Goal: Task Accomplishment & Management: Manage account settings

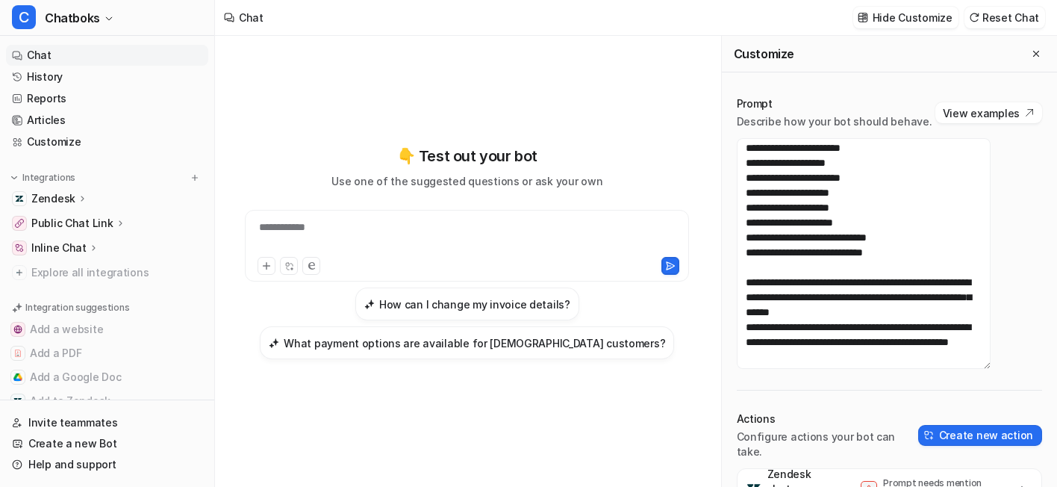
scroll to position [2696, 0]
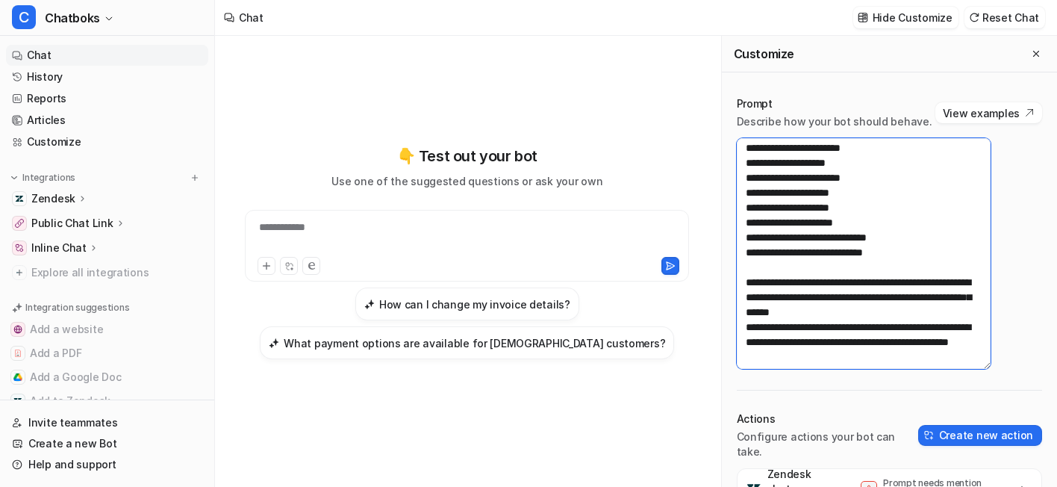
click at [861, 261] on textarea at bounding box center [864, 253] width 254 height 231
click at [892, 281] on textarea at bounding box center [864, 253] width 254 height 231
click at [863, 281] on textarea at bounding box center [864, 253] width 254 height 231
click at [902, 303] on textarea at bounding box center [864, 253] width 254 height 231
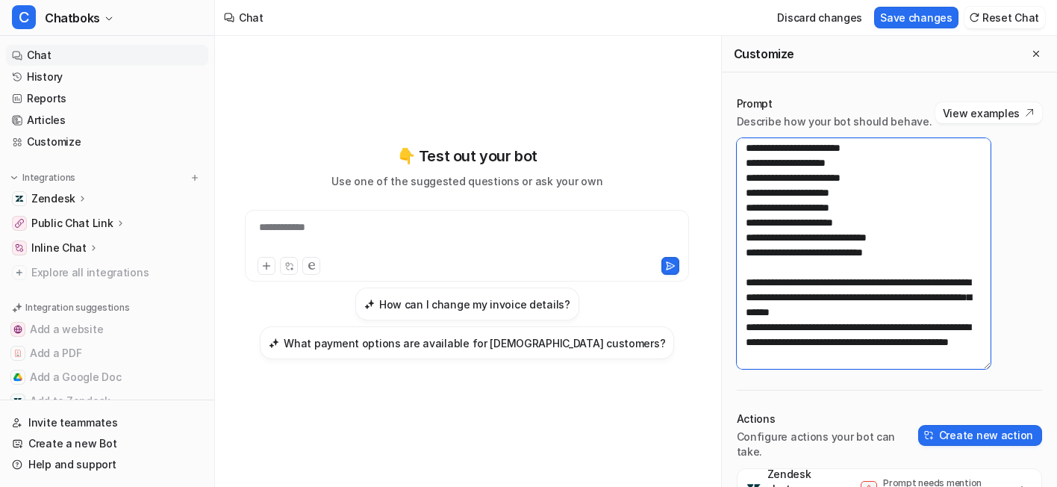
click at [902, 303] on textarea at bounding box center [864, 253] width 254 height 231
click at [823, 283] on textarea at bounding box center [864, 253] width 254 height 231
type textarea "**********"
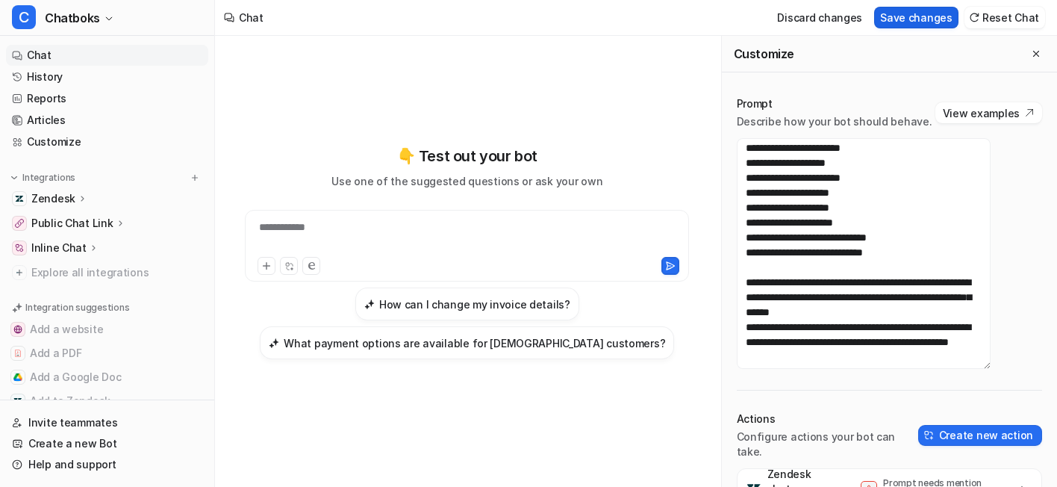
click at [922, 25] on button "Save changes" at bounding box center [916, 18] width 84 height 22
click at [116, 87] on link "History" at bounding box center [107, 76] width 202 height 21
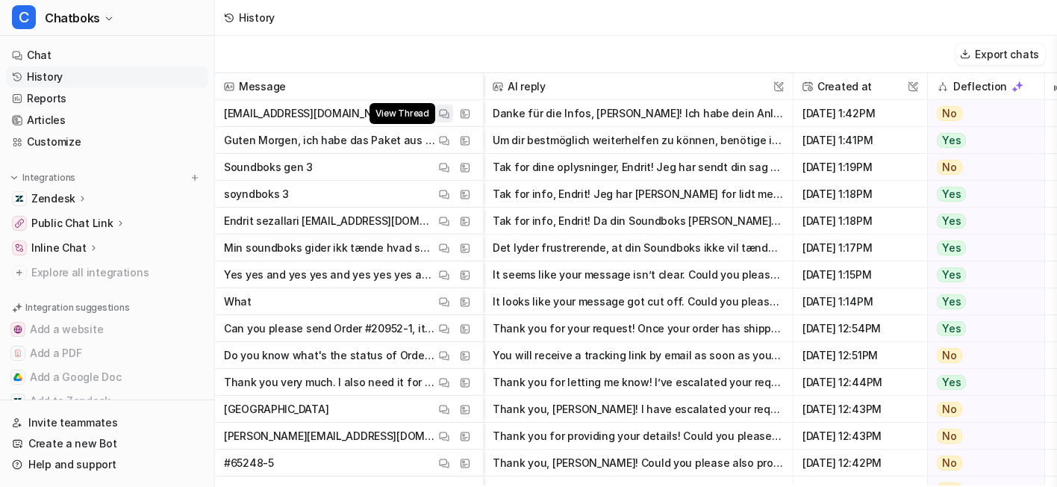
click at [453, 122] on button "View Thread" at bounding box center [444, 113] width 18 height 18
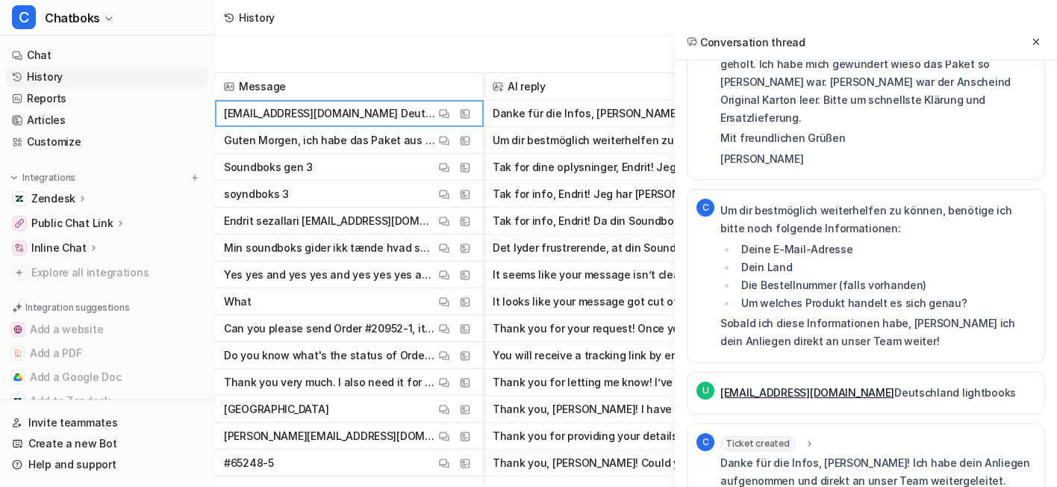
scroll to position [49, 0]
click at [453, 203] on button "View Thread" at bounding box center [444, 194] width 18 height 18
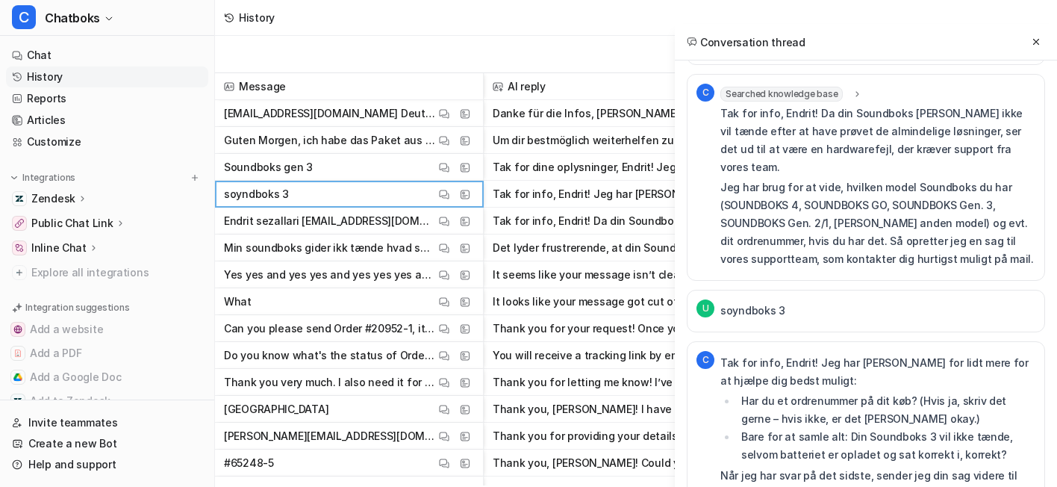
scroll to position [857, 0]
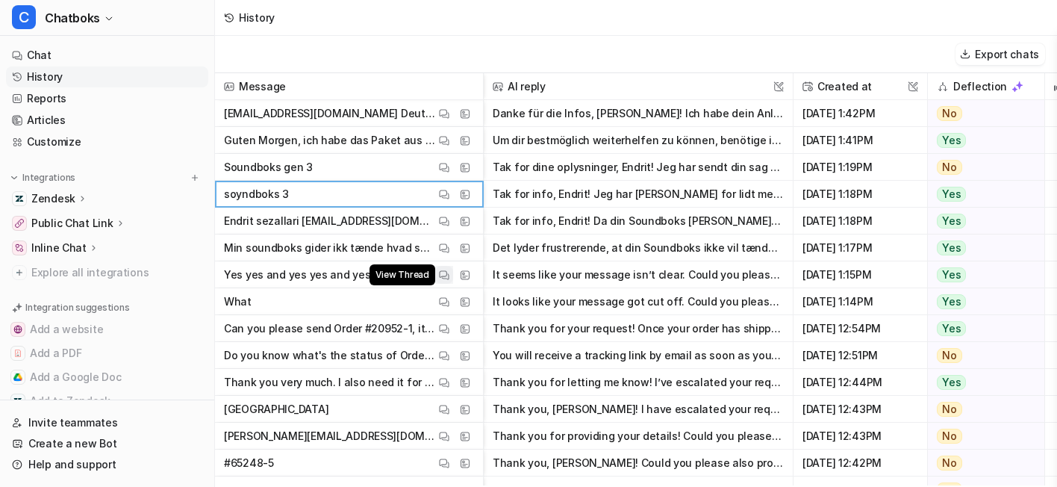
click at [449, 281] on img at bounding box center [444, 274] width 10 height 11
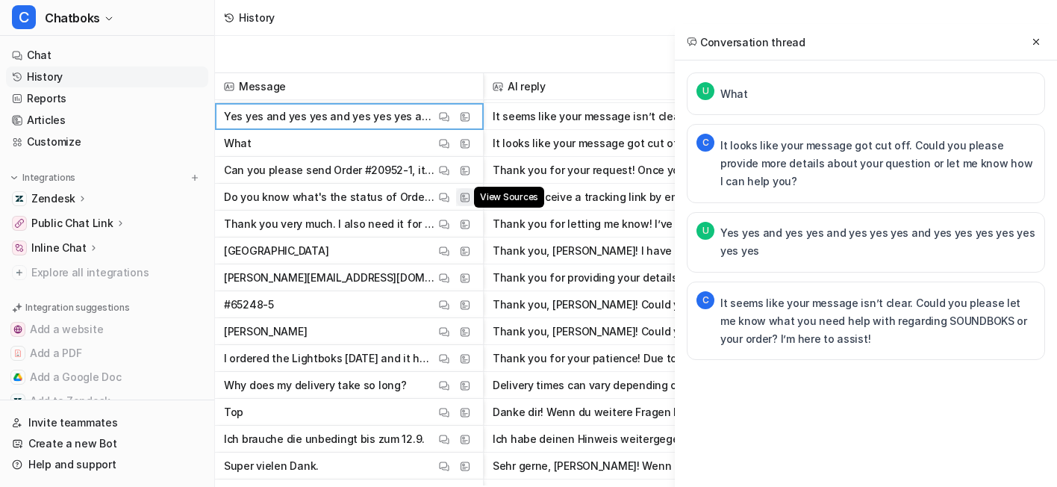
scroll to position [159, 0]
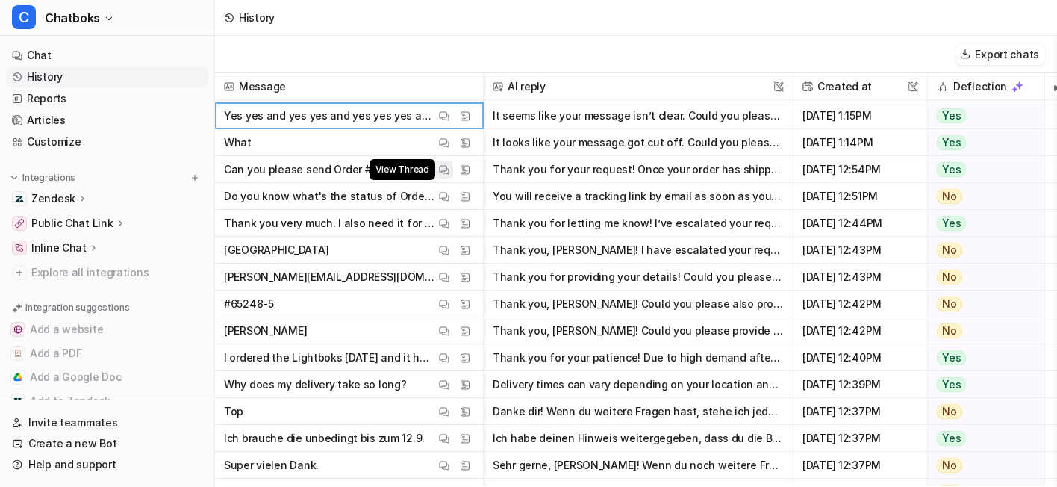
click at [453, 178] on button "View Thread" at bounding box center [444, 169] width 18 height 18
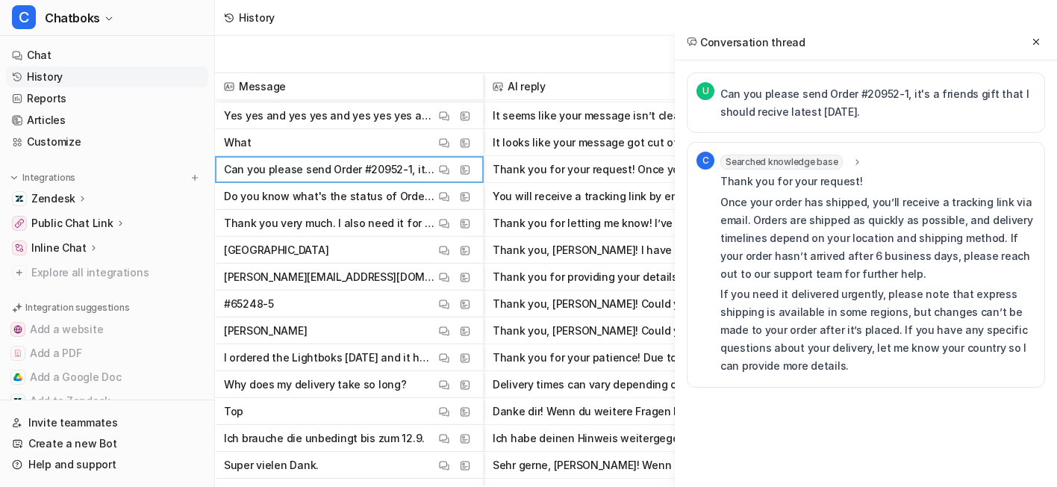
scroll to position [10, 0]
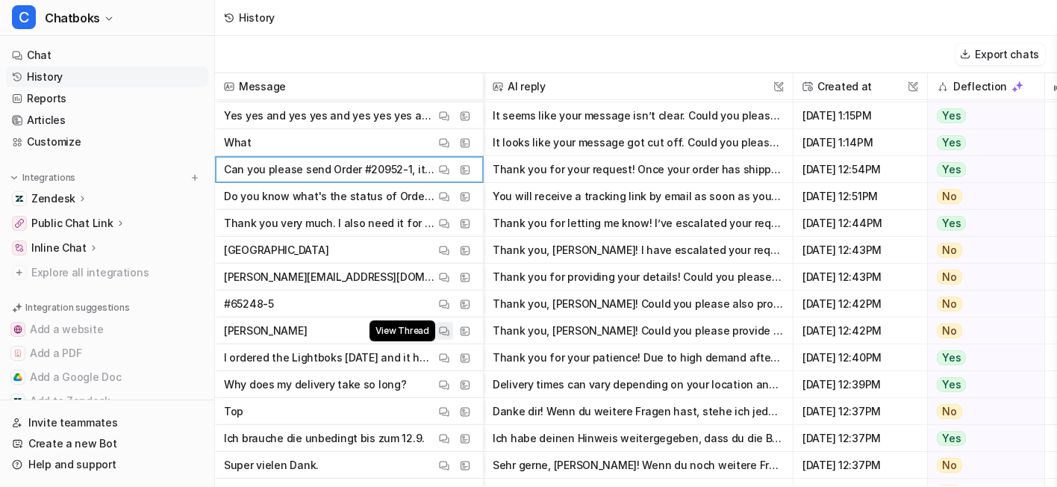
click at [453, 340] on button "View Thread" at bounding box center [444, 331] width 18 height 18
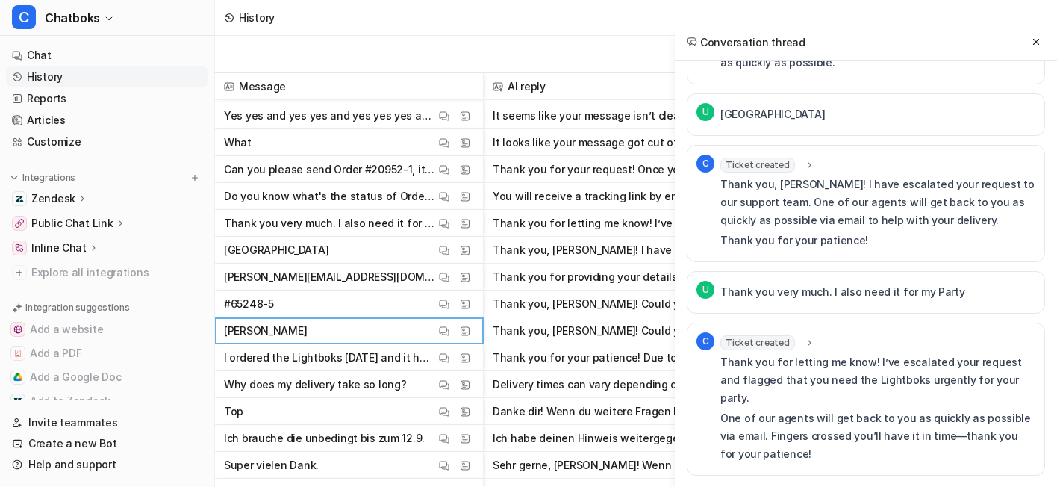
scroll to position [294, 0]
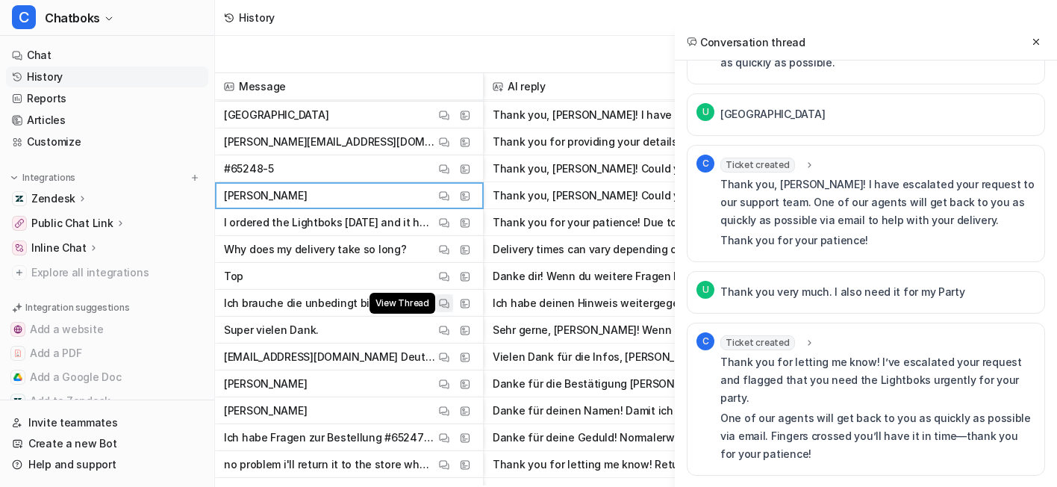
click at [449, 309] on img at bounding box center [444, 303] width 10 height 11
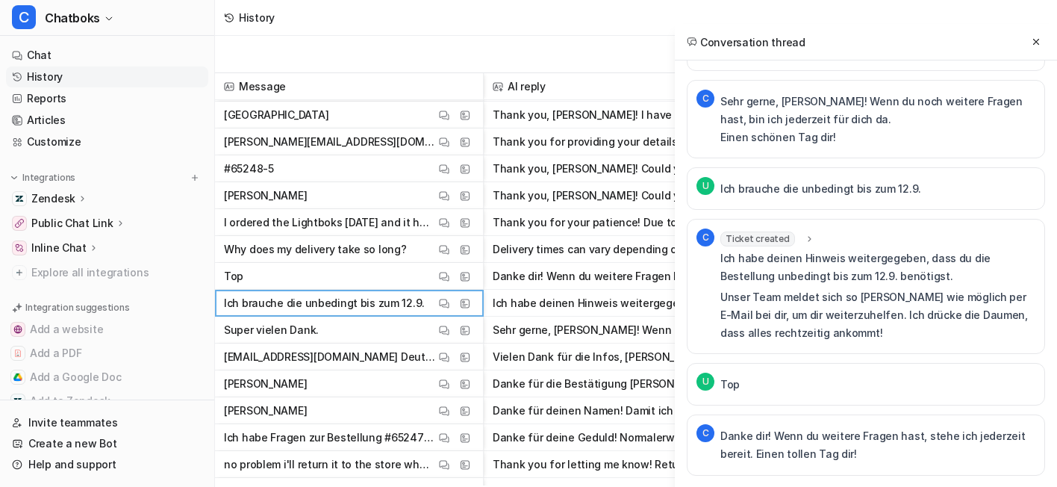
scroll to position [36, 0]
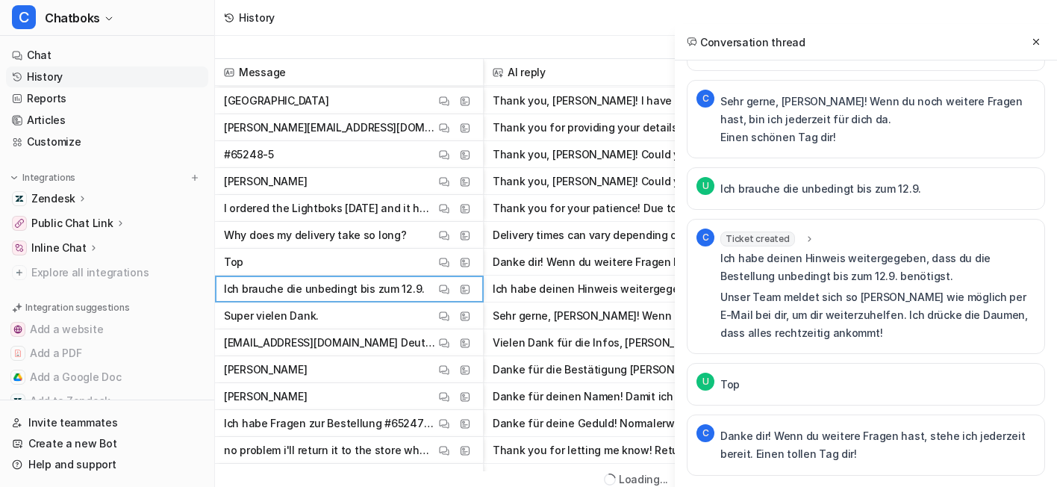
click at [720, 231] on span "Ticket created" at bounding box center [757, 238] width 75 height 15
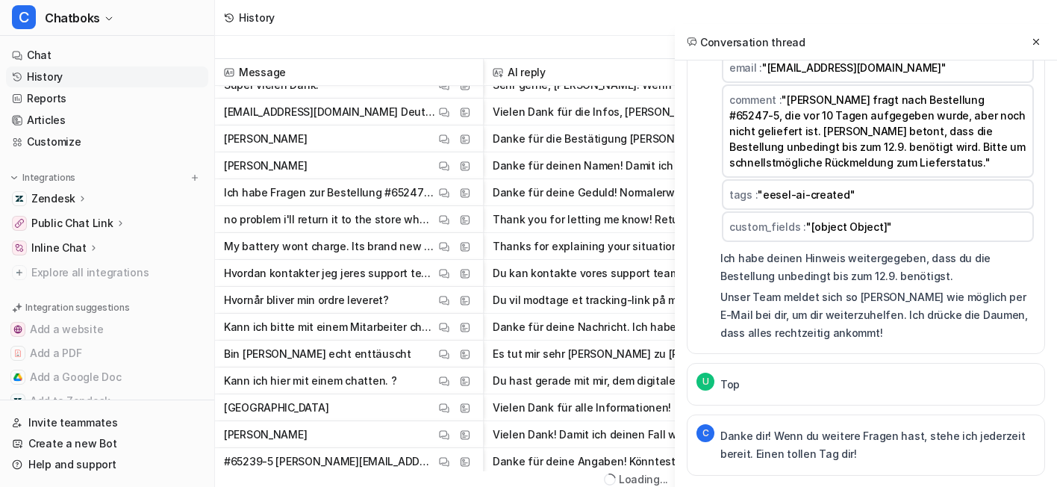
scroll to position [603, 0]
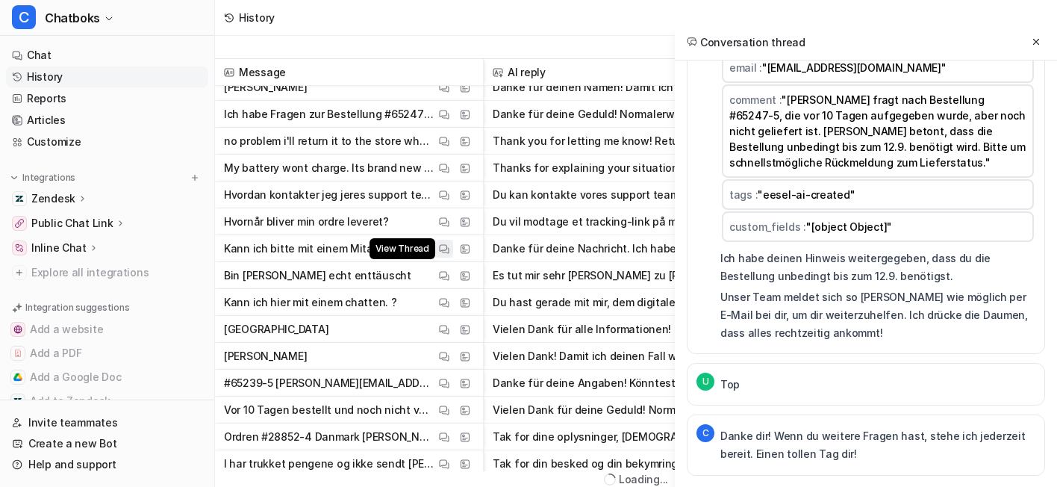
click at [453, 244] on button "View Thread" at bounding box center [444, 249] width 18 height 18
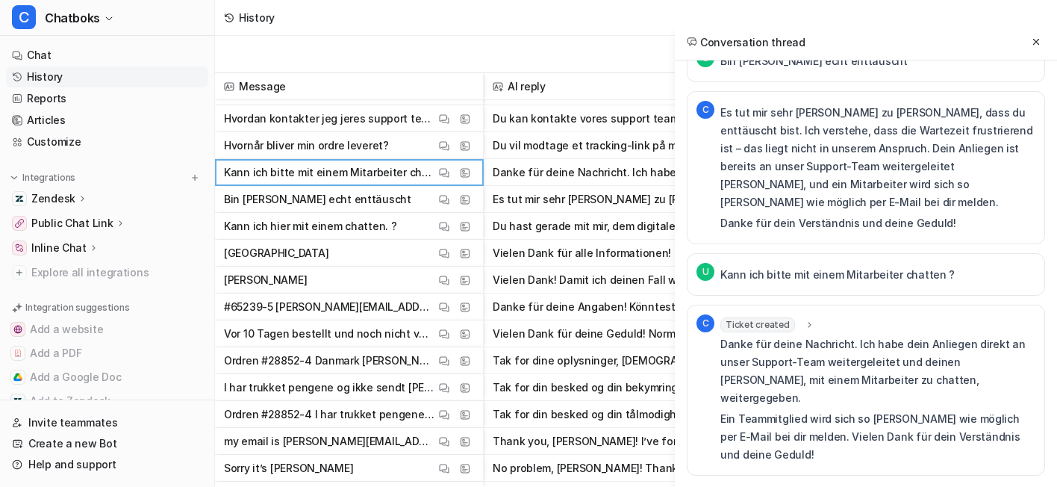
scroll to position [1379, 0]
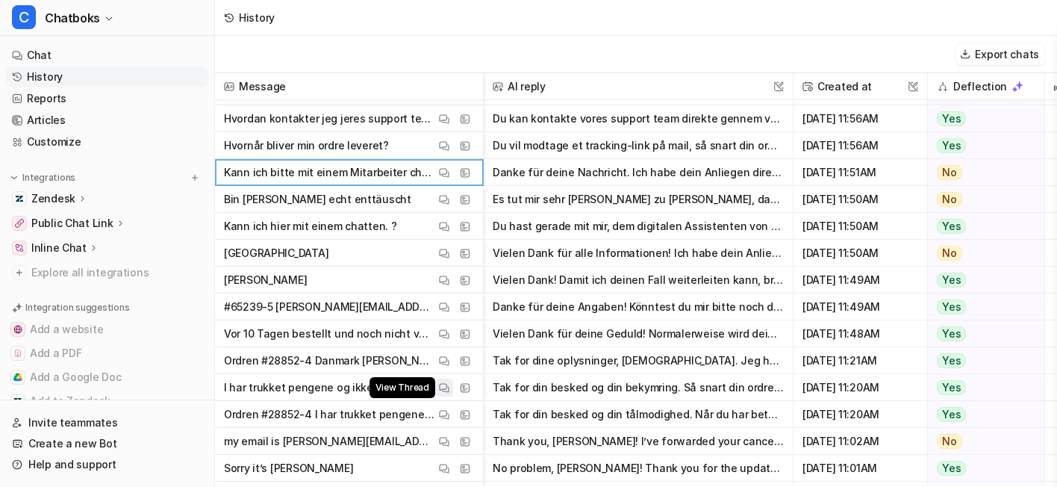
click at [449, 389] on img at bounding box center [444, 387] width 10 height 11
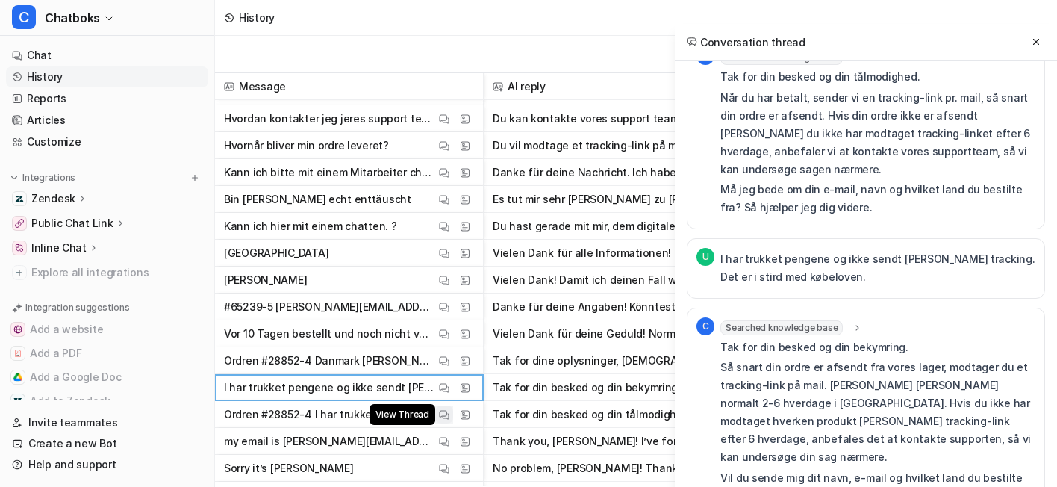
click at [449, 410] on img at bounding box center [444, 414] width 10 height 11
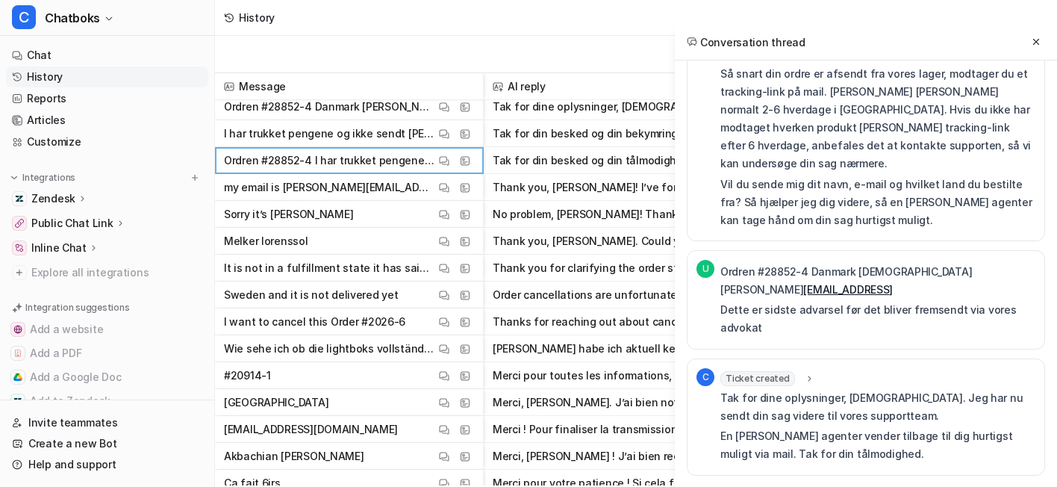
scroll to position [953, 0]
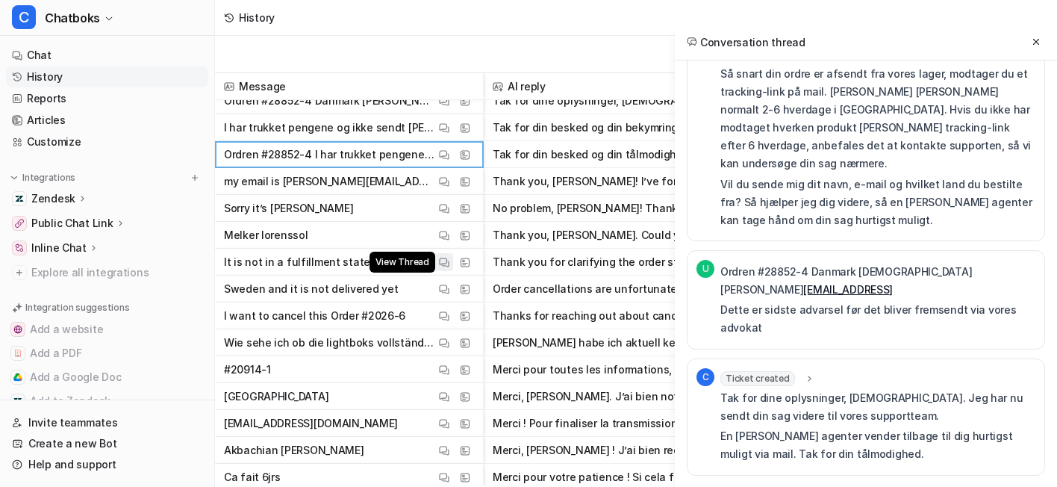
click at [453, 265] on button "View Thread" at bounding box center [444, 262] width 18 height 18
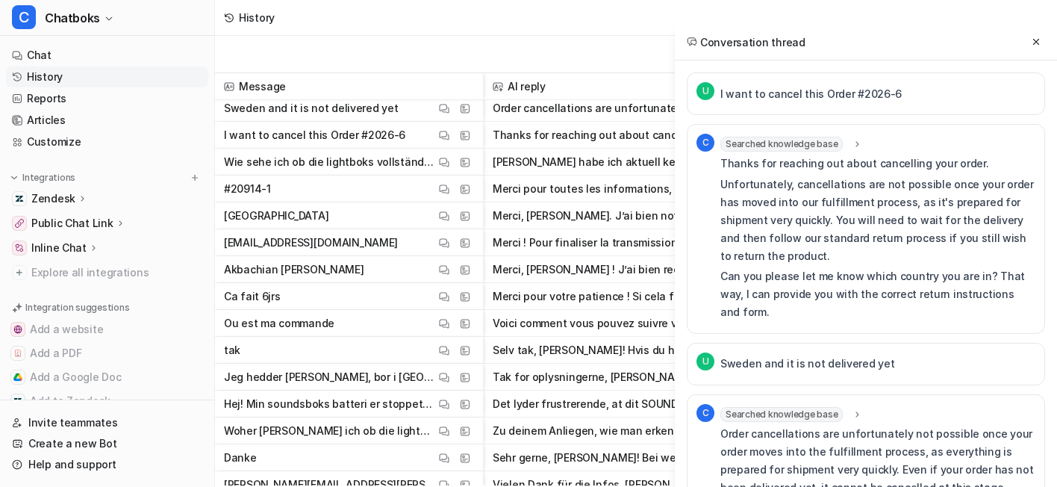
scroll to position [0, 0]
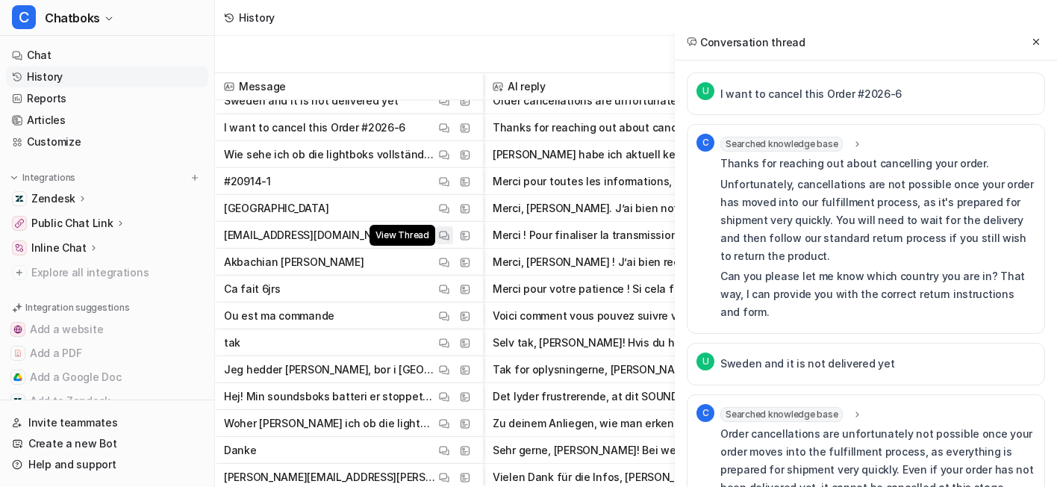
click at [449, 237] on img at bounding box center [444, 235] width 10 height 11
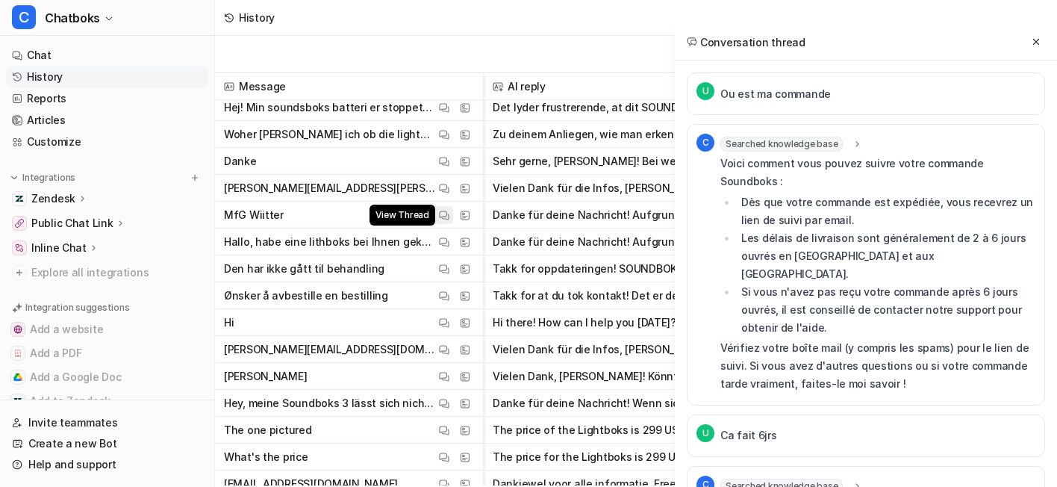
click at [449, 217] on img at bounding box center [444, 215] width 10 height 11
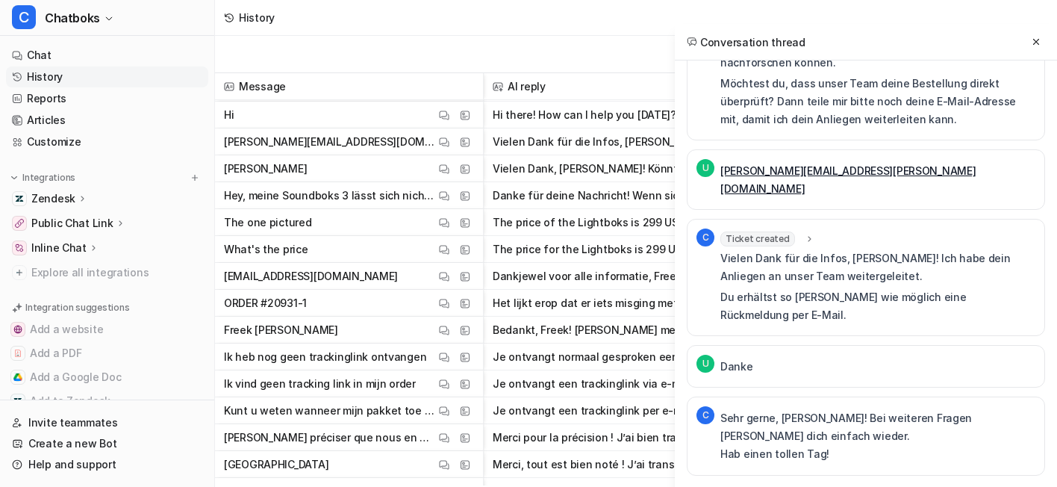
scroll to position [1636, 0]
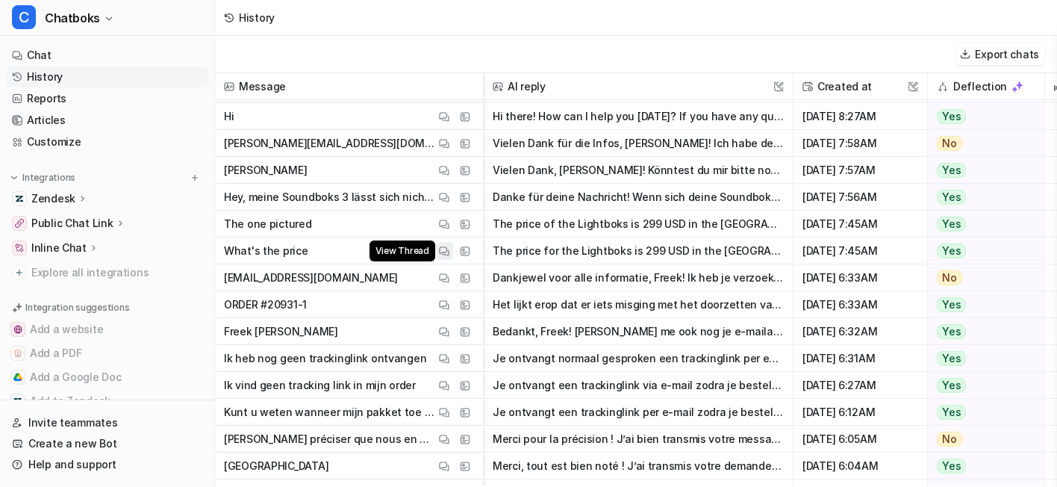
click at [453, 257] on button "View Thread" at bounding box center [444, 251] width 18 height 18
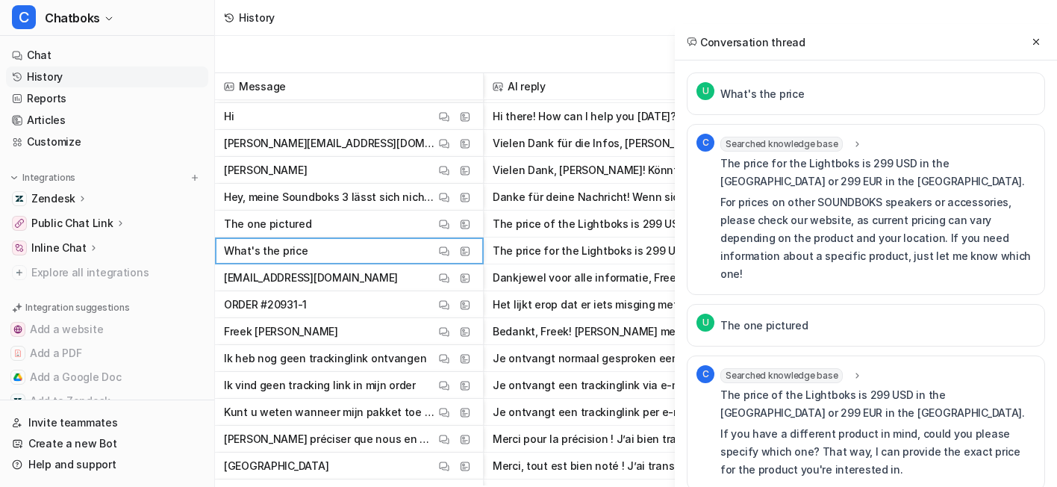
scroll to position [116, 0]
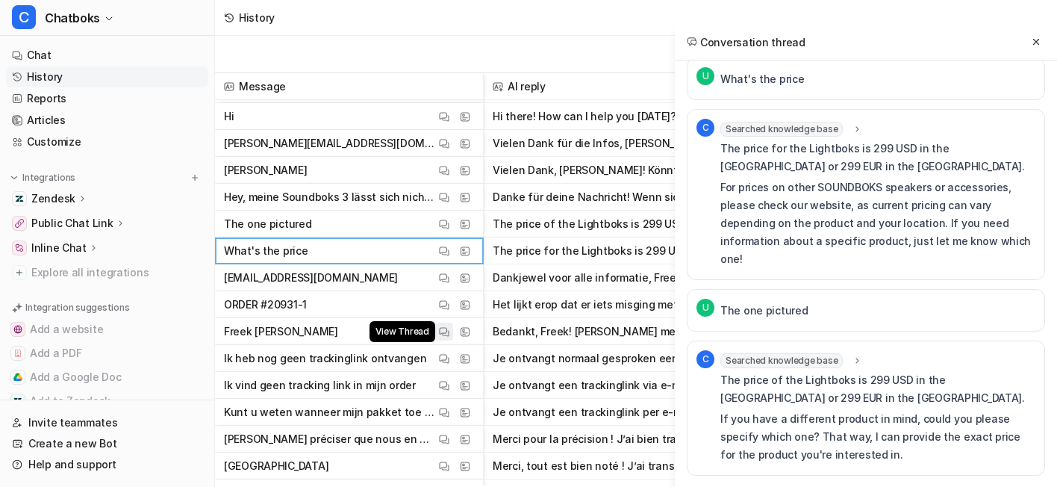
click at [449, 332] on img at bounding box center [444, 331] width 10 height 11
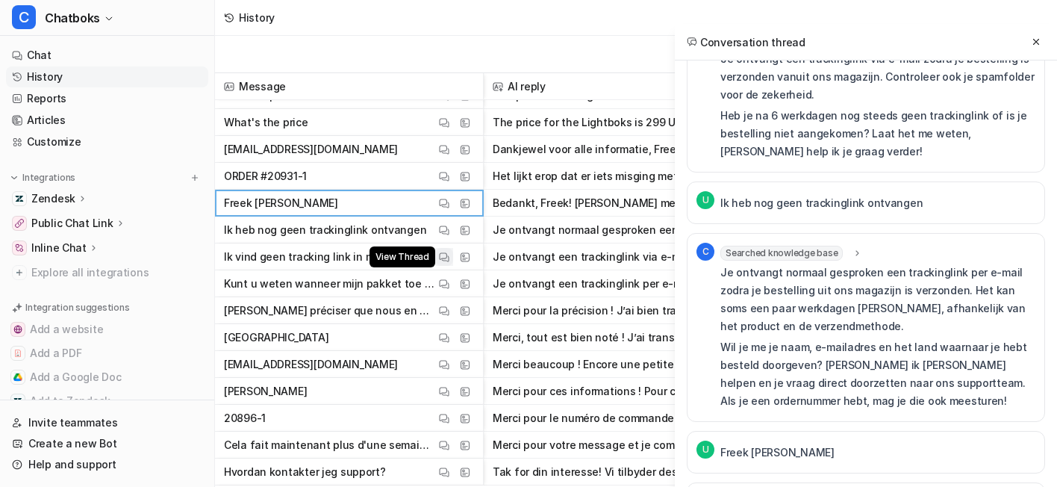
scroll to position [1763, 0]
click at [453, 333] on button "View Thread" at bounding box center [444, 338] width 18 height 18
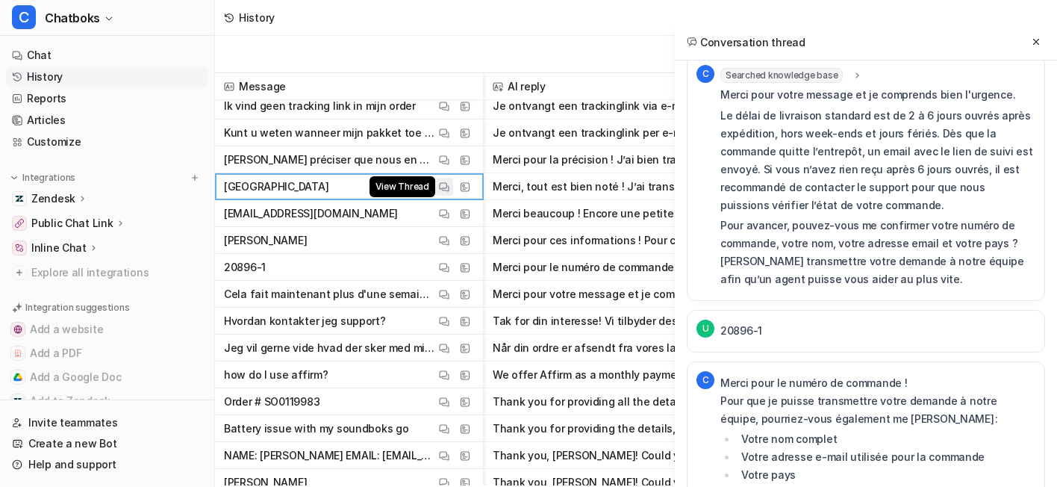
scroll to position [1923, 0]
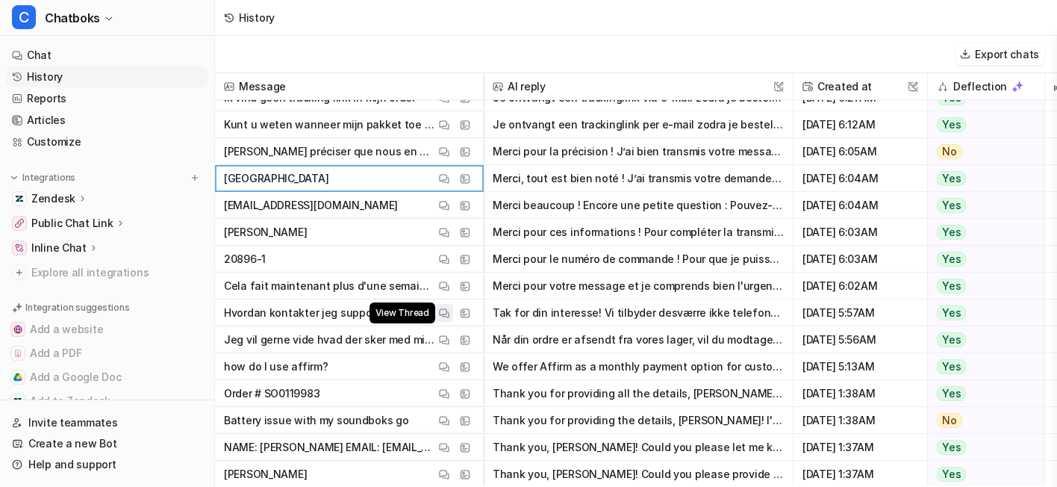
click at [449, 318] on img at bounding box center [444, 312] width 10 height 11
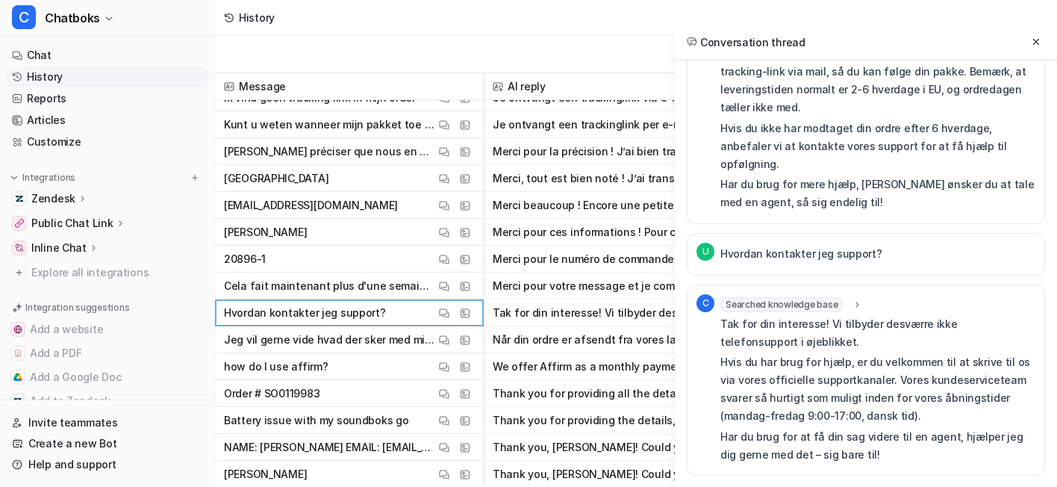
scroll to position [2028, 0]
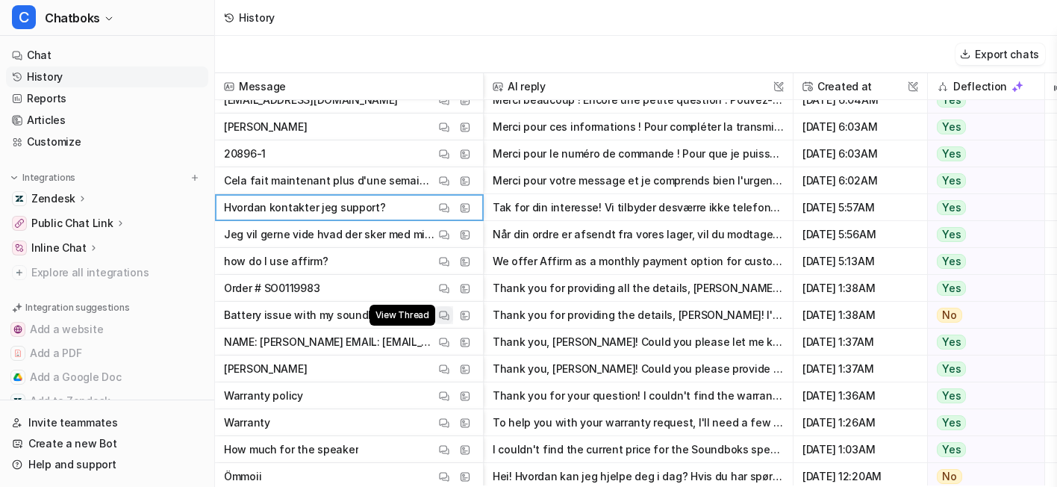
click at [435, 310] on span "View Thread" at bounding box center [402, 314] width 66 height 21
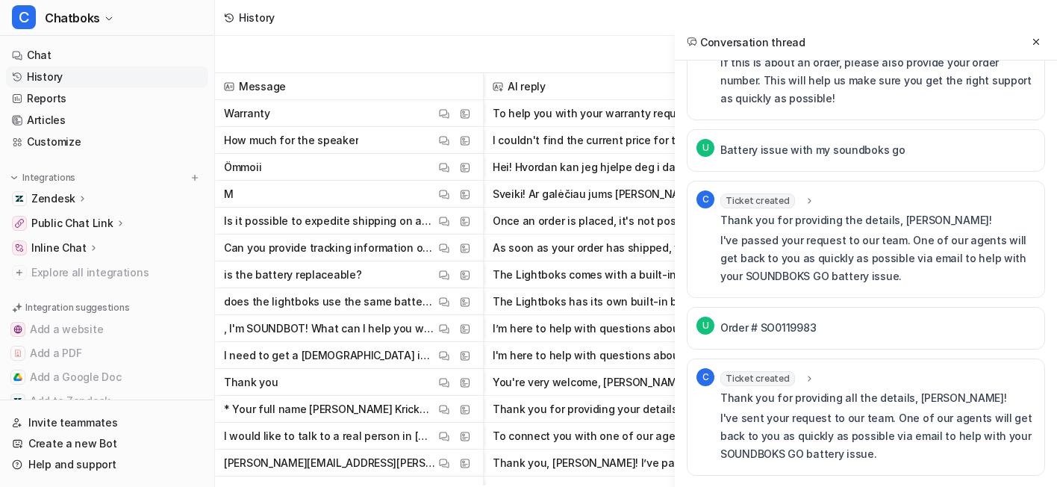
scroll to position [2337, 0]
click at [449, 275] on img at bounding box center [444, 275] width 10 height 11
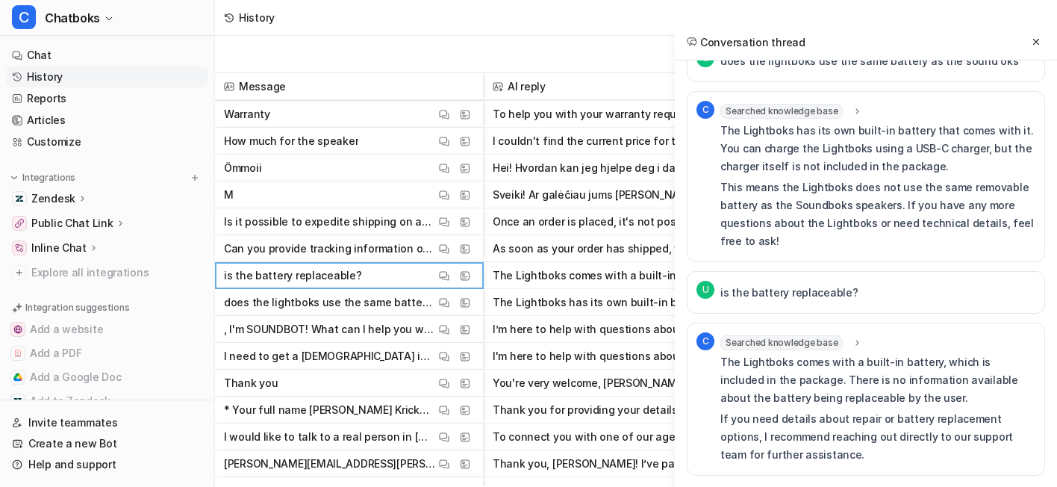
scroll to position [161, 0]
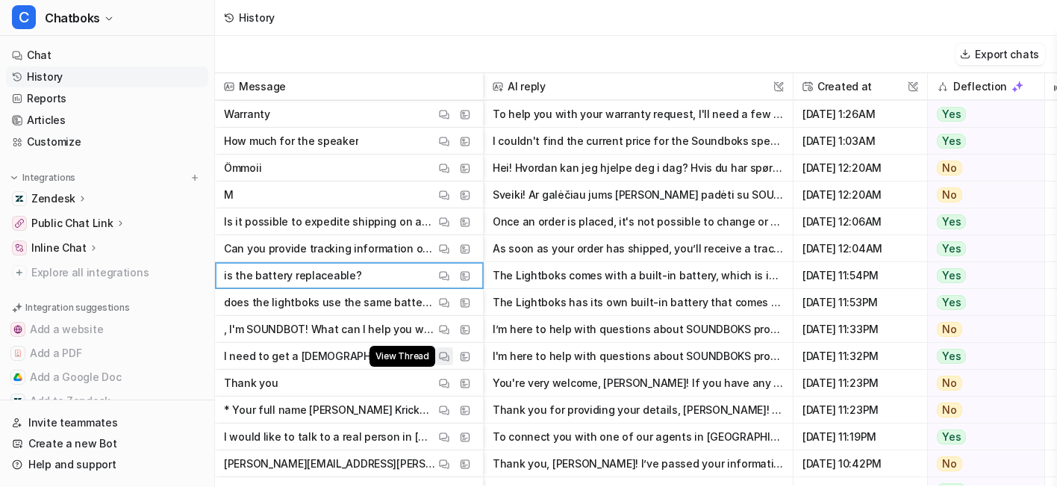
click at [449, 355] on img at bounding box center [444, 356] width 10 height 11
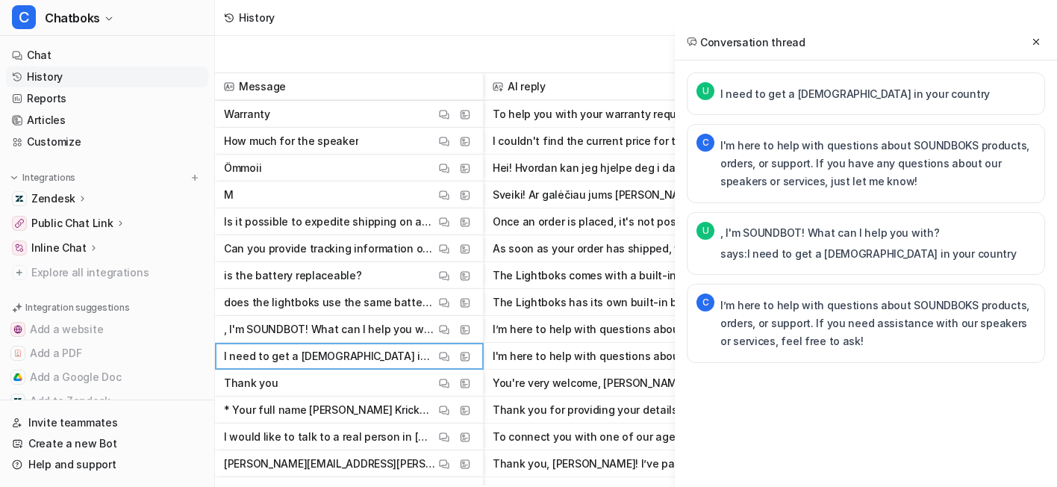
scroll to position [2449, 0]
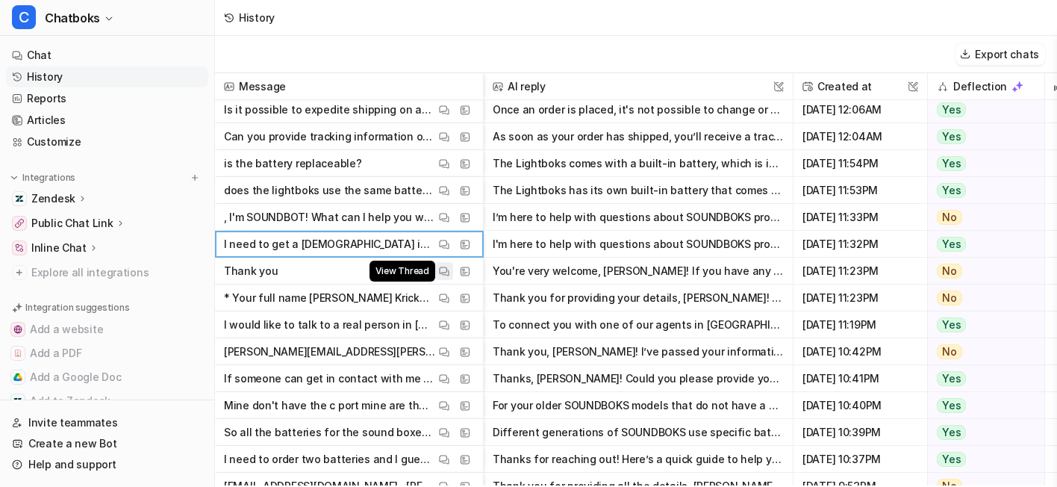
click at [449, 272] on img at bounding box center [444, 271] width 10 height 11
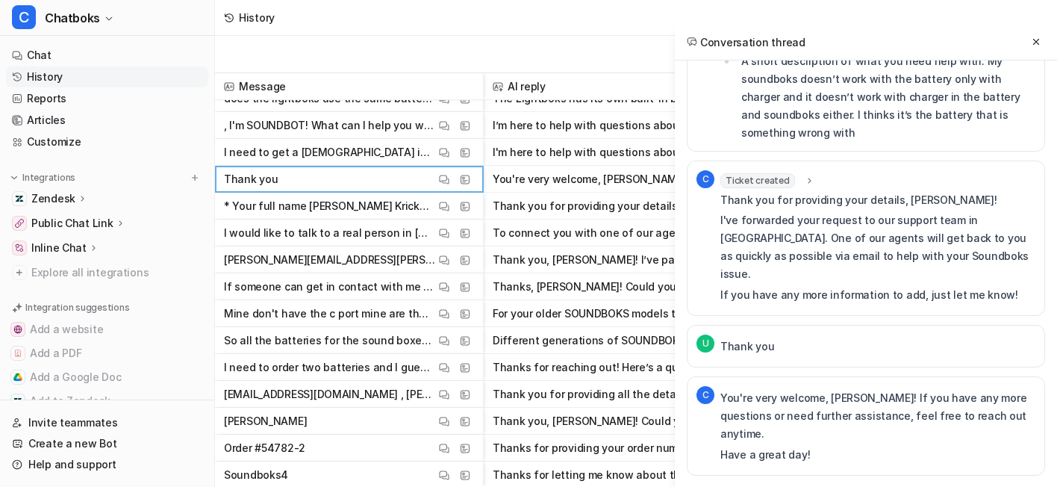
scroll to position [2571, 0]
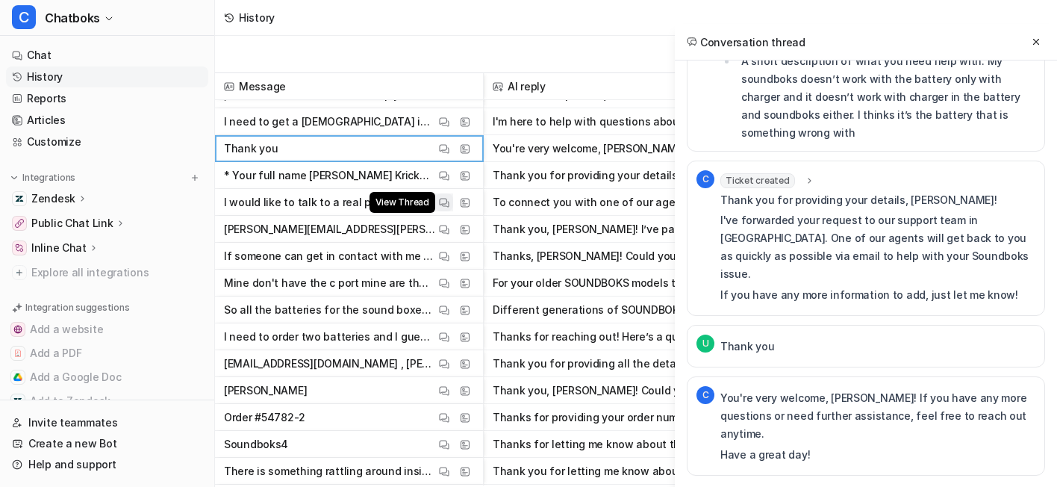
click at [453, 200] on button "View Thread" at bounding box center [444, 202] width 18 height 18
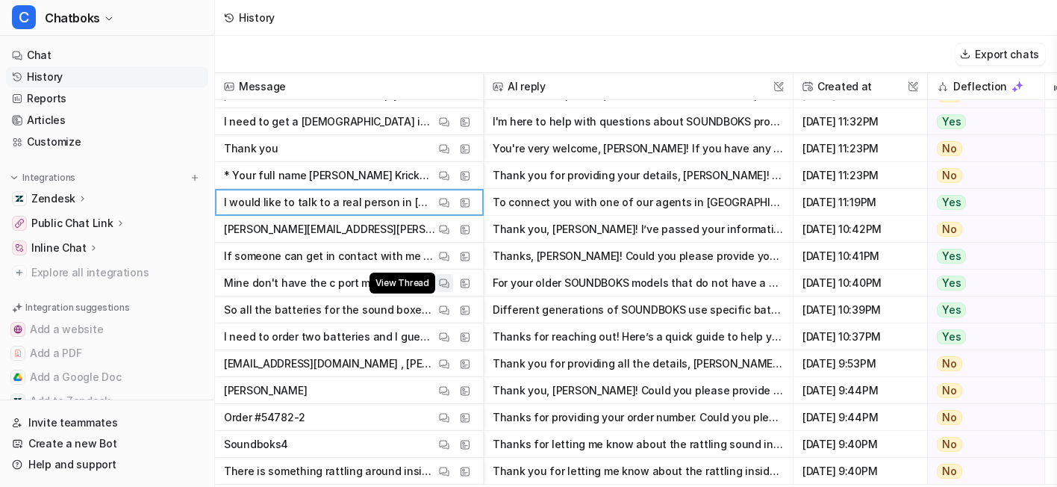
click at [453, 287] on button "View Thread" at bounding box center [444, 283] width 18 height 18
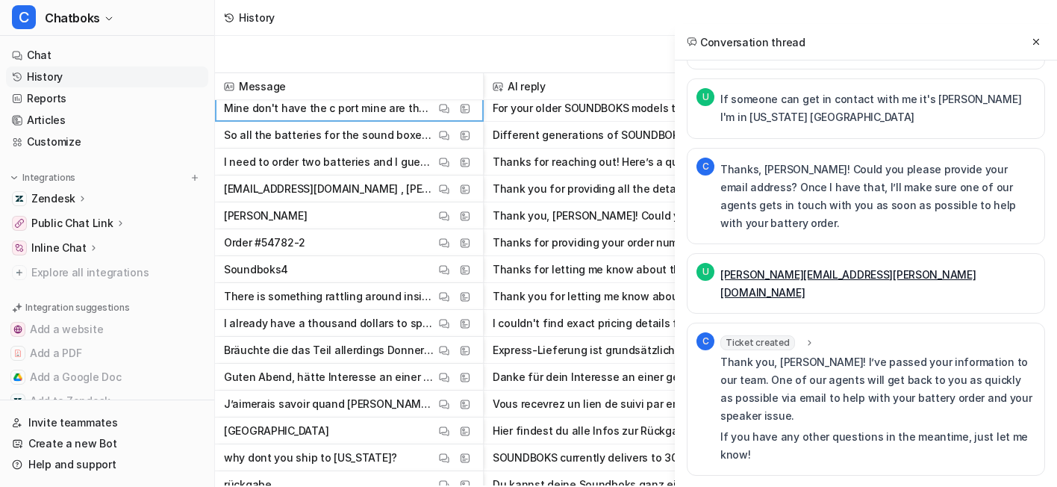
scroll to position [2779, 0]
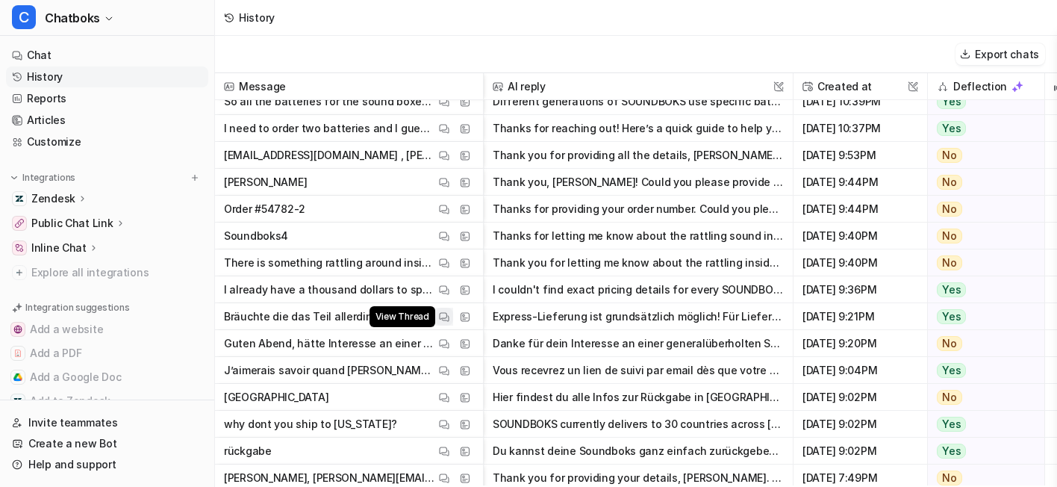
click at [453, 317] on button "View Thread" at bounding box center [444, 316] width 18 height 18
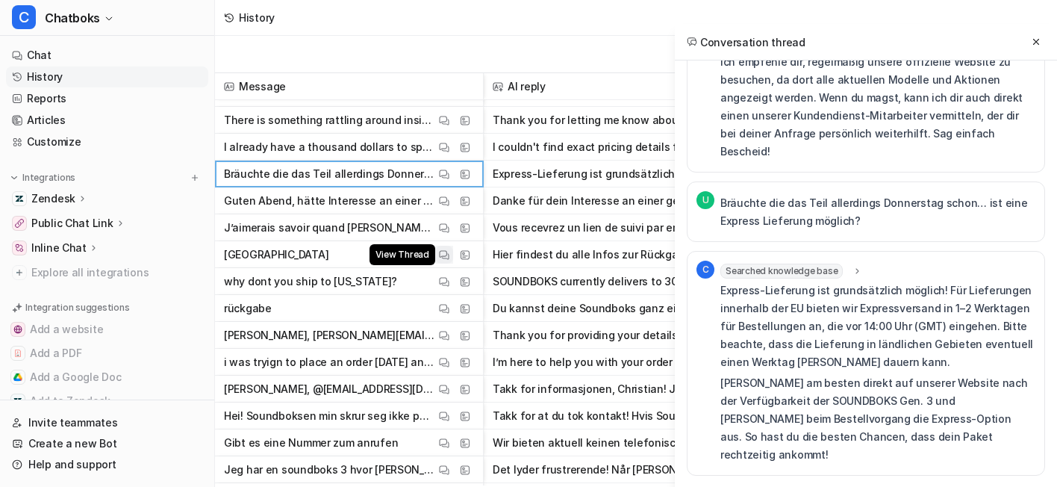
scroll to position [2922, 0]
click at [453, 285] on button "View Thread" at bounding box center [444, 281] width 18 height 18
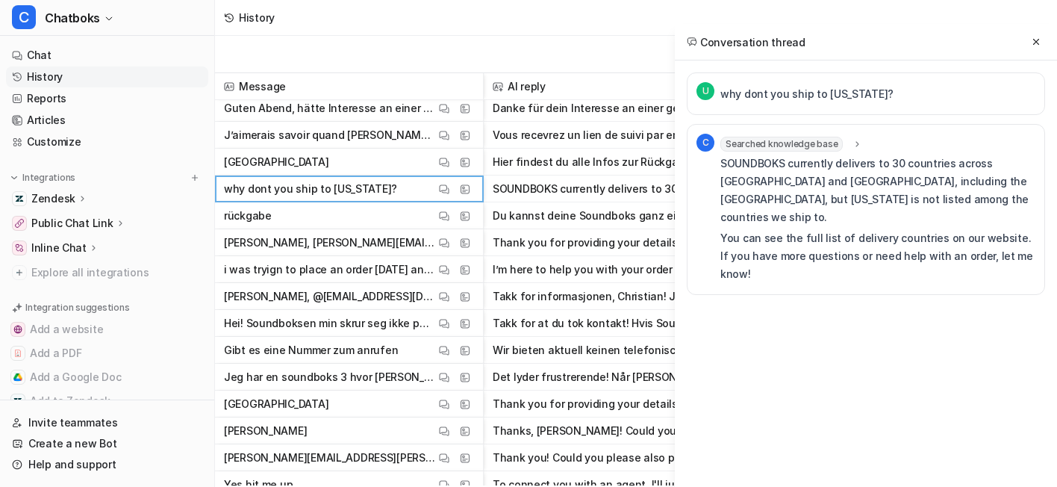
scroll to position [3012, 0]
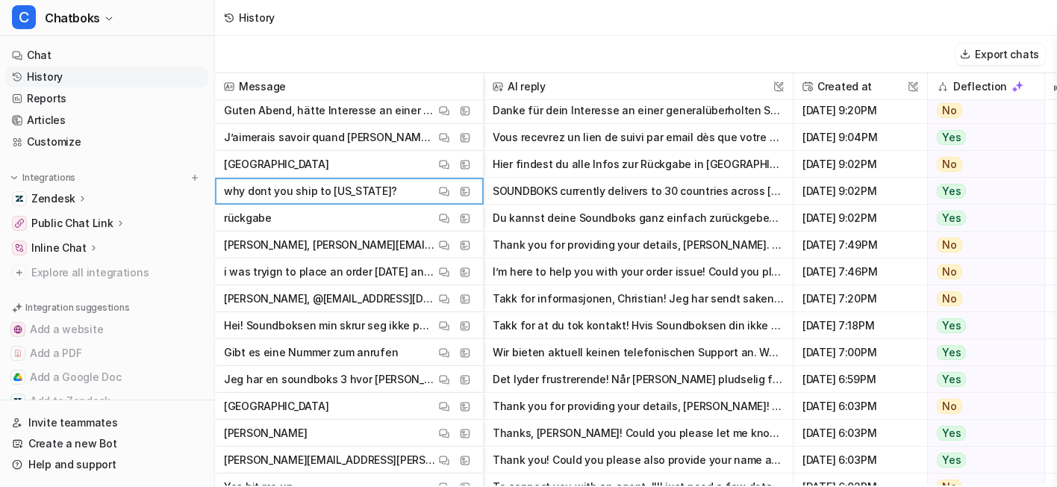
click at [435, 330] on p "Hei! Soundboksen min skrur seg ikke på, Batteriet er batteri på men når jeg try…" at bounding box center [329, 325] width 211 height 27
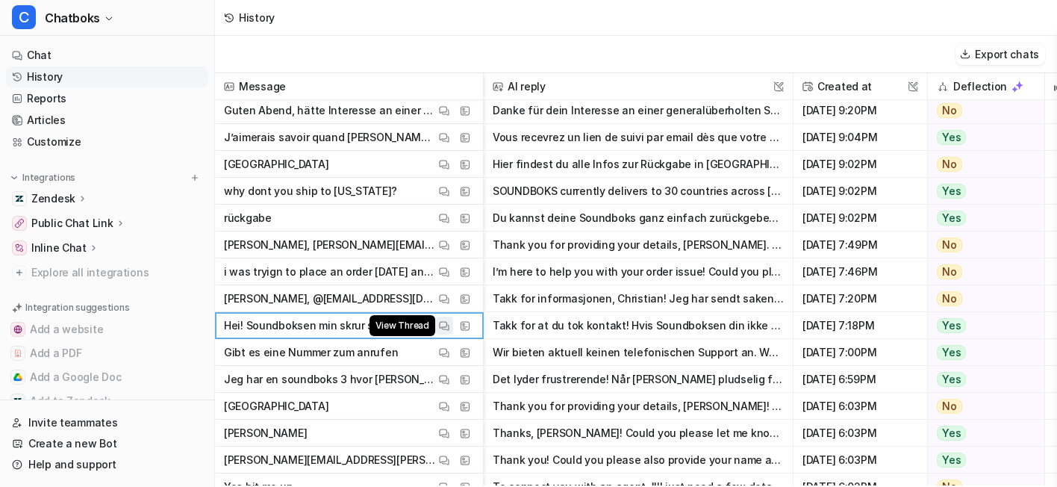
click at [449, 330] on img at bounding box center [444, 325] width 10 height 11
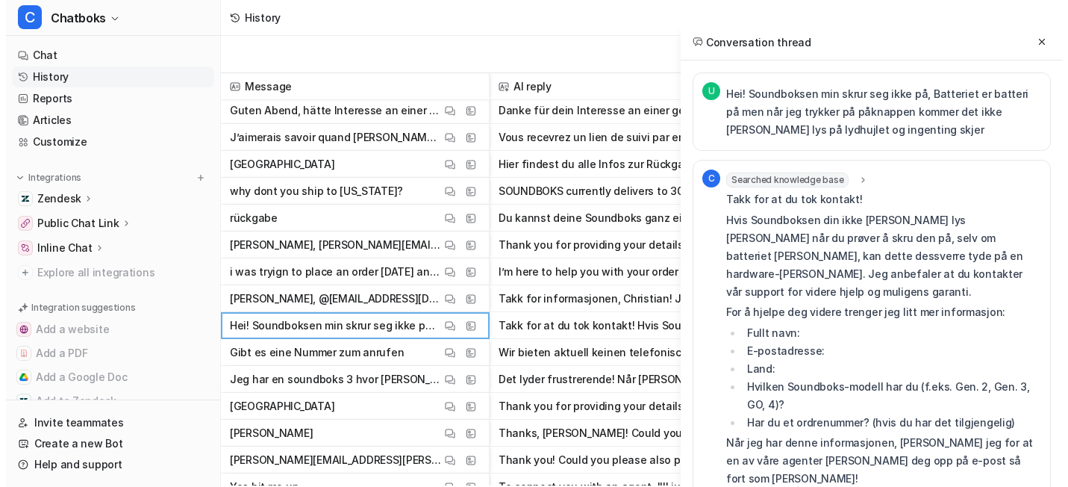
scroll to position [3133, 0]
